Goal: Transaction & Acquisition: Purchase product/service

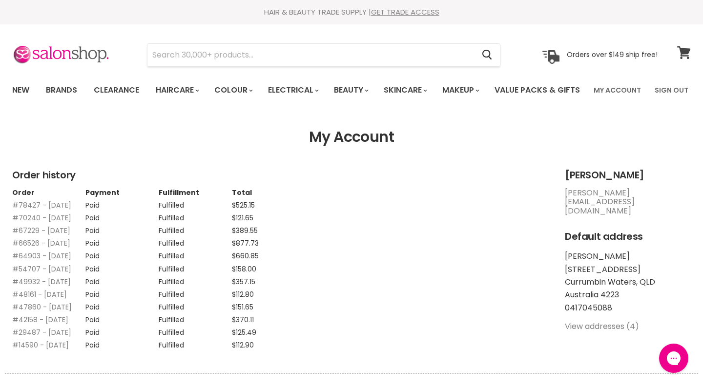
click at [683, 58] on icon at bounding box center [684, 52] width 14 height 13
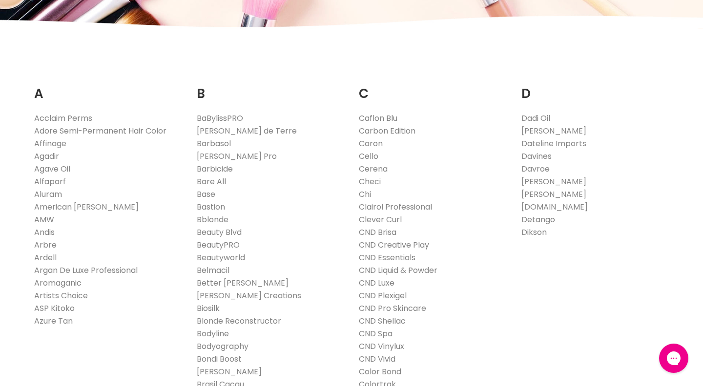
scroll to position [146, 0]
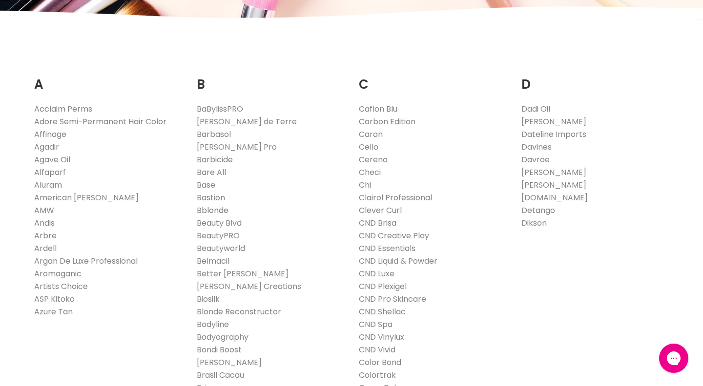
click at [218, 216] on link "Bblonde" at bounding box center [213, 210] width 32 height 11
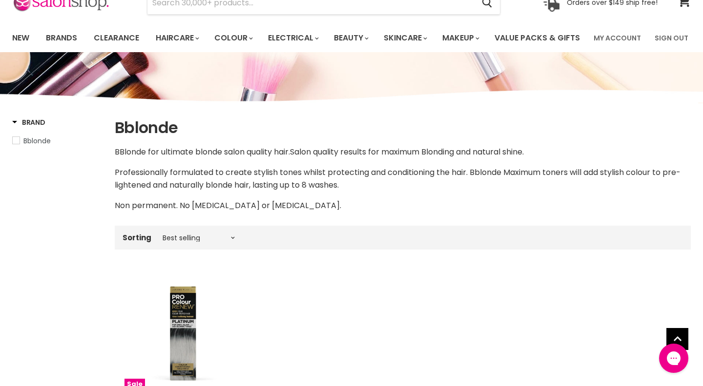
scroll to position [42, 0]
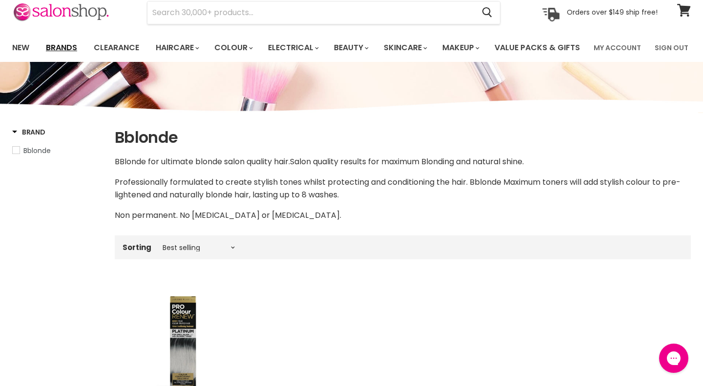
click at [67, 50] on link "Brands" at bounding box center [62, 48] width 46 height 20
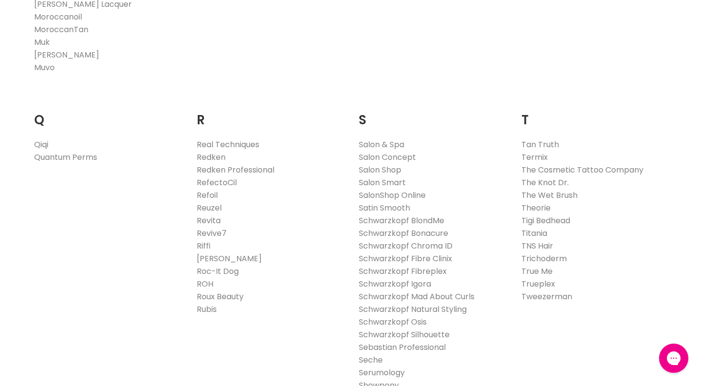
scroll to position [1410, 0]
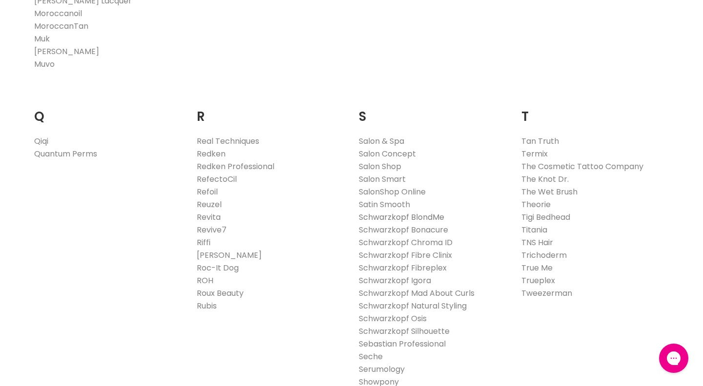
click at [415, 223] on link "Schwarzkopf BlondMe" at bounding box center [401, 217] width 85 height 11
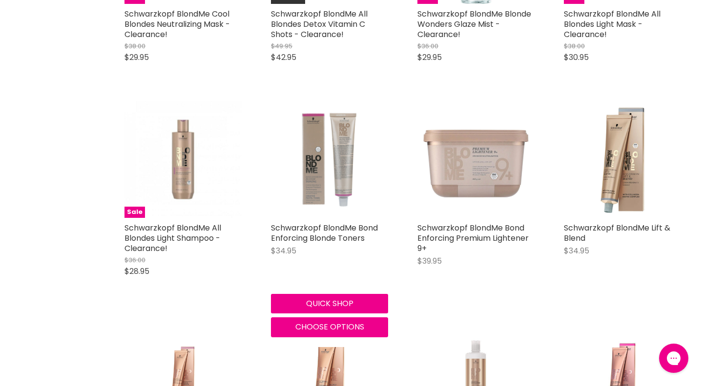
scroll to position [1524, 0]
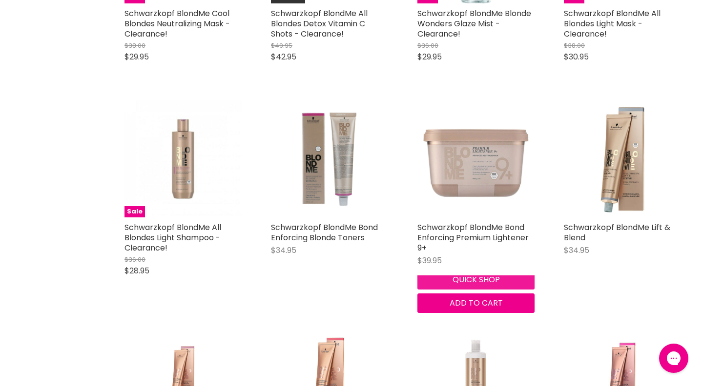
click at [445, 290] on button "Quick shop" at bounding box center [475, 280] width 117 height 20
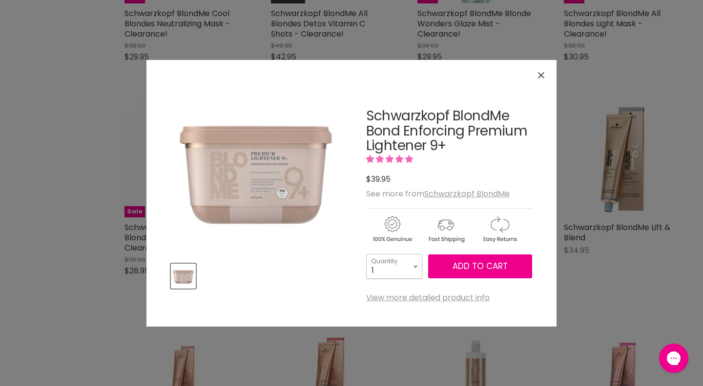
click at [407, 272] on select "1 2 3 4 5 6 7 8 9 10+" at bounding box center [394, 266] width 56 height 24
select select "4"
type input "4"
click at [467, 272] on button "Add to cart" at bounding box center [480, 267] width 104 height 24
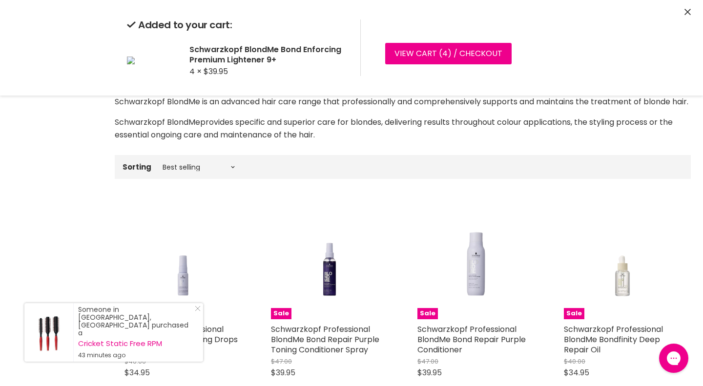
scroll to position [0, 0]
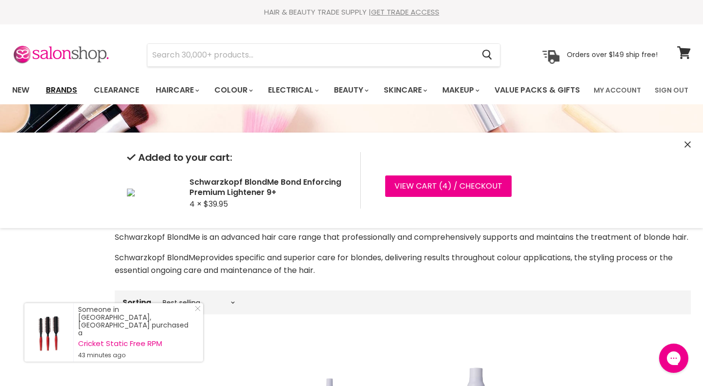
click at [60, 90] on link "Brands" at bounding box center [62, 90] width 46 height 20
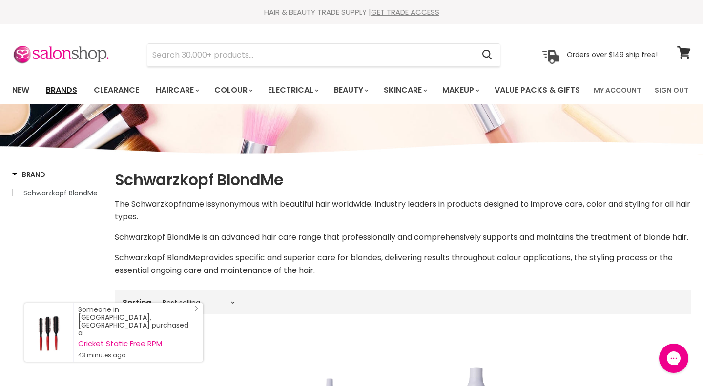
scroll to position [1610, 0]
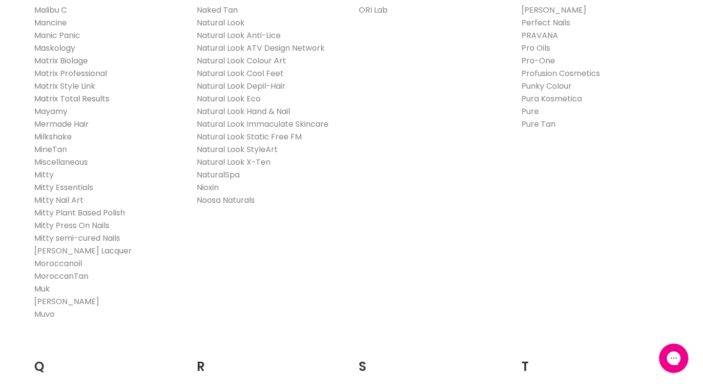
scroll to position [1161, 0]
click at [54, 142] on link "Milkshake" at bounding box center [53, 136] width 38 height 11
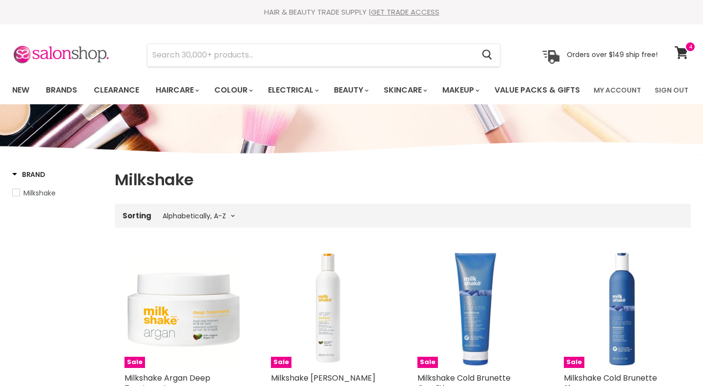
select select "title-ascending"
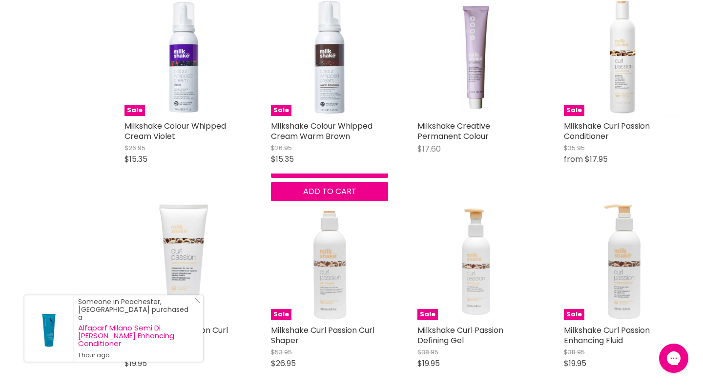
scroll to position [1279, 0]
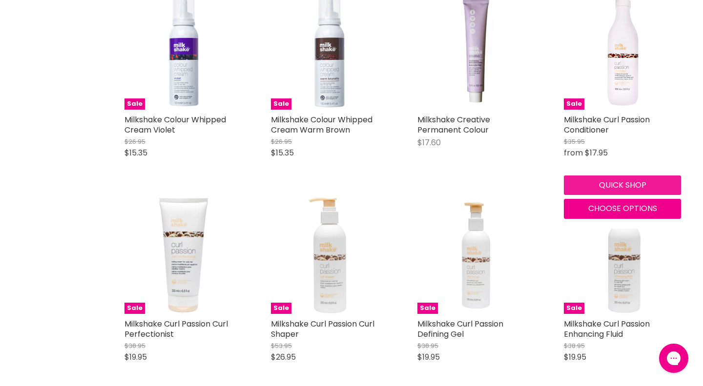
click at [629, 195] on button "Quick shop" at bounding box center [621, 186] width 117 height 20
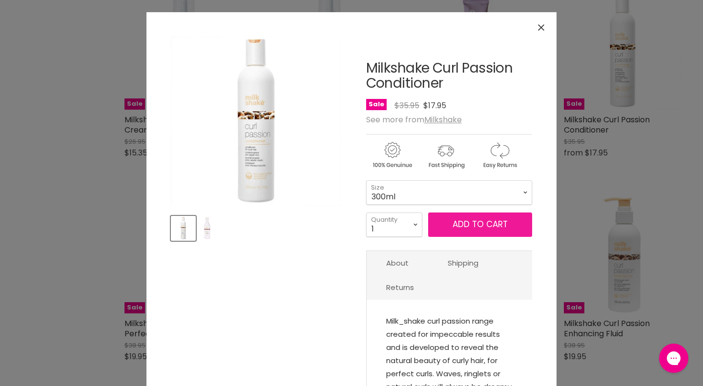
click at [486, 221] on span "Add to cart" at bounding box center [479, 225] width 55 height 12
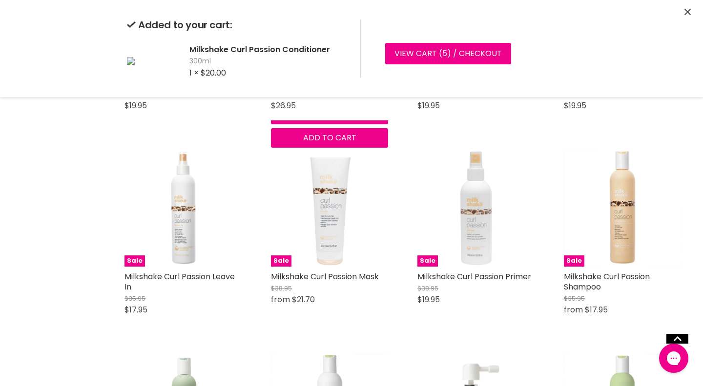
scroll to position [1532, 0]
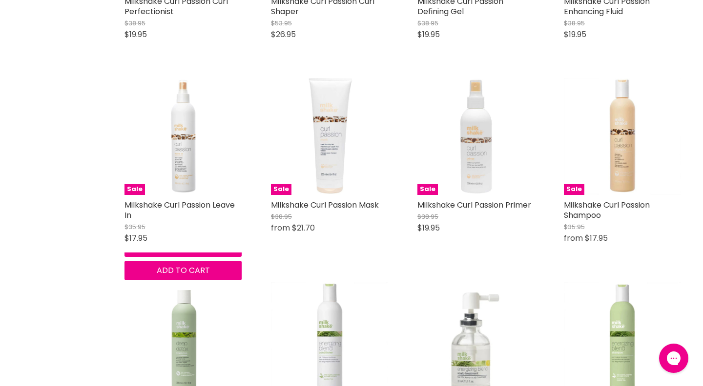
scroll to position [1601, 0]
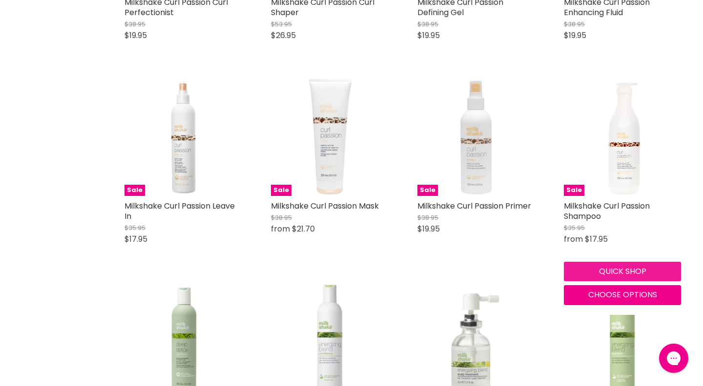
click at [623, 281] on button "Quick shop" at bounding box center [621, 272] width 117 height 20
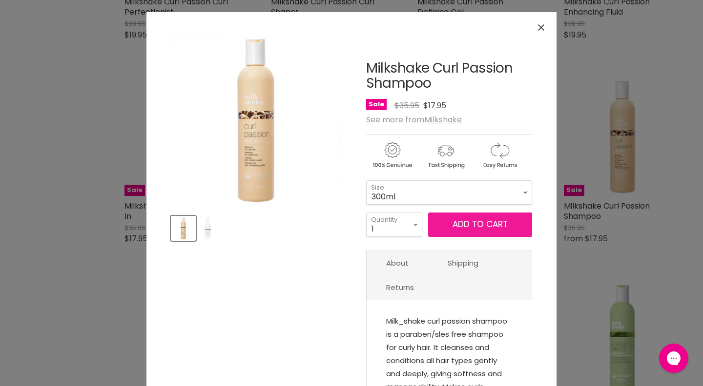
click at [495, 221] on span "Add to cart" at bounding box center [479, 225] width 55 height 12
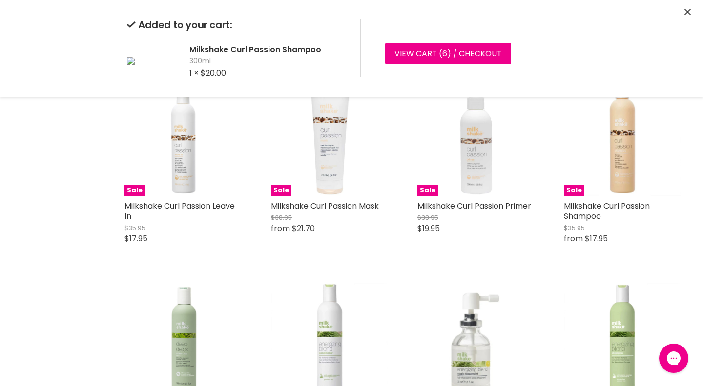
click at [165, 264] on div "Sale Milkshake Curl Passion Leave In Milkshake Original Price $35.95 Current Pr…" at bounding box center [183, 166] width 137 height 195
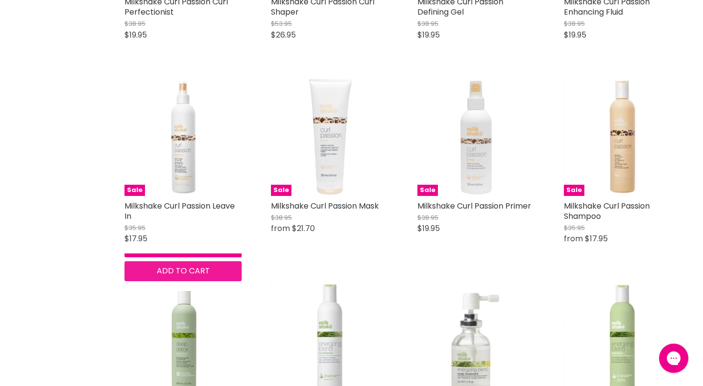
click at [206, 277] on span "Add to cart" at bounding box center [183, 270] width 53 height 11
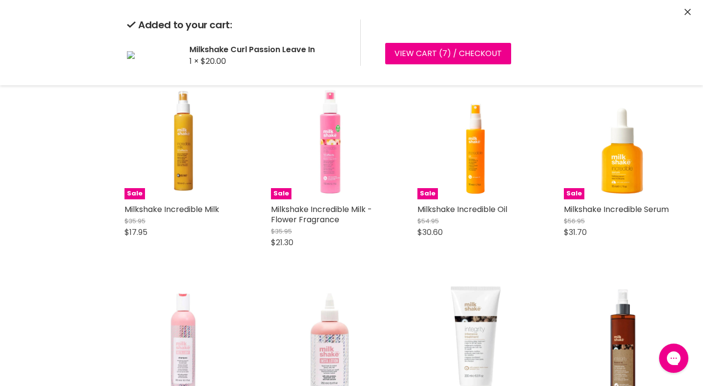
scroll to position [2213, 0]
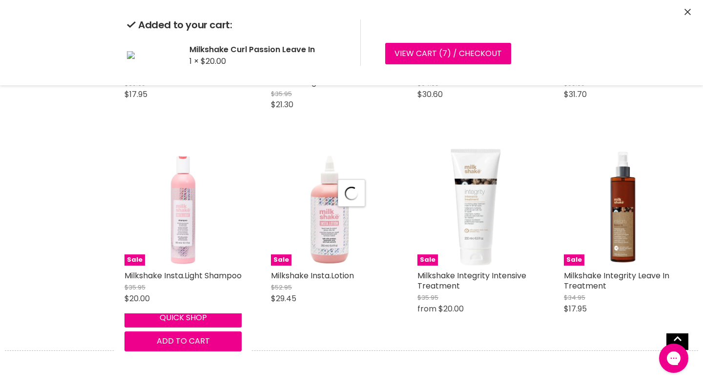
select select "title-ascending"
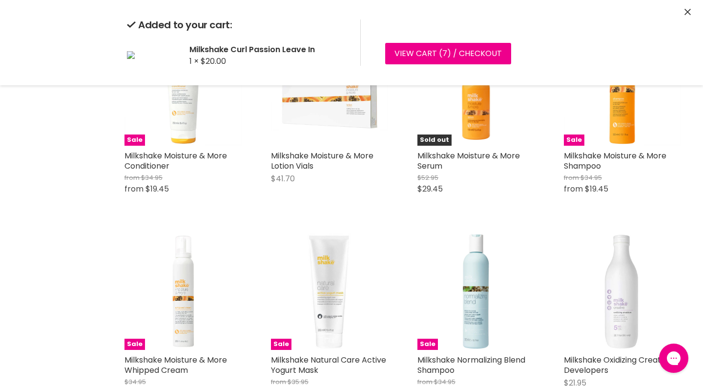
scroll to position [4318, 0]
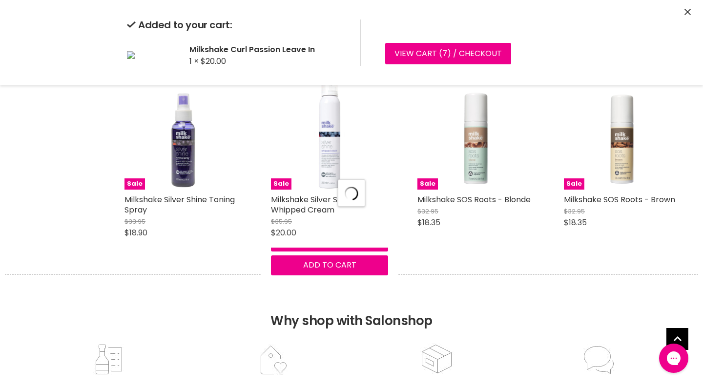
select select "title-ascending"
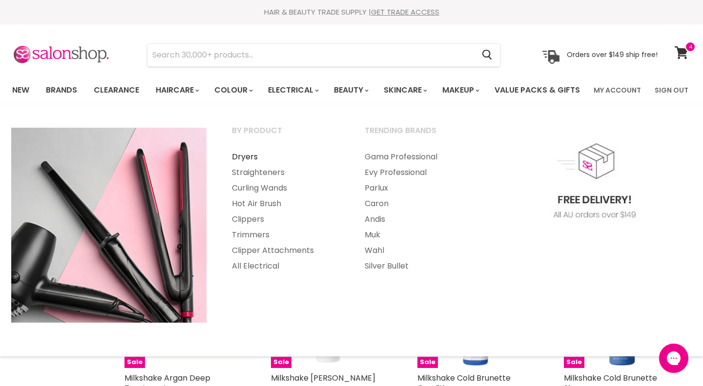
click at [251, 165] on link "Dryers" at bounding box center [285, 157] width 131 height 16
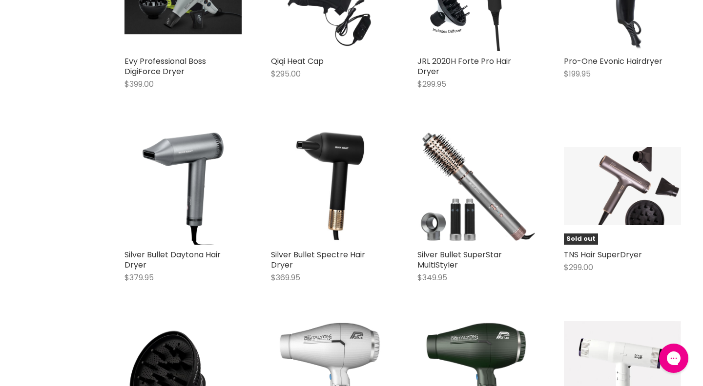
scroll to position [2227, 0]
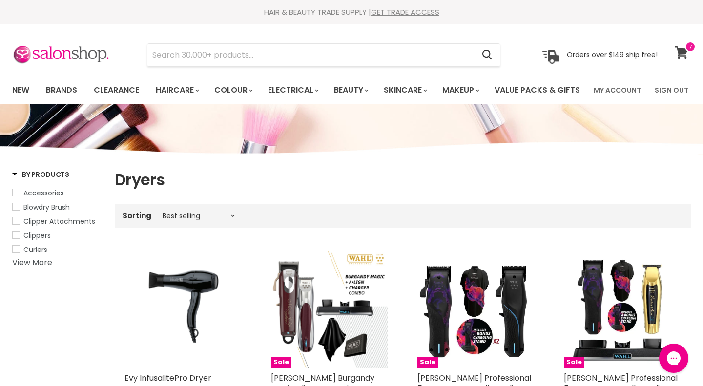
click at [684, 52] on icon at bounding box center [680, 52] width 13 height 13
